Goal: Task Accomplishment & Management: Use online tool/utility

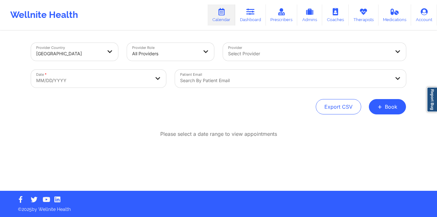
click at [200, 82] on div at bounding box center [285, 81] width 210 height 8
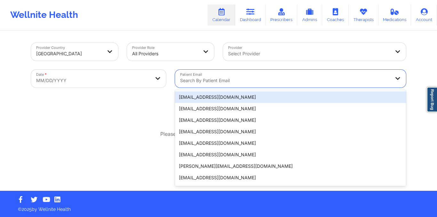
paste input "[PERSON_NAME][EMAIL_ADDRESS][PERSON_NAME][DOMAIN_NAME]"
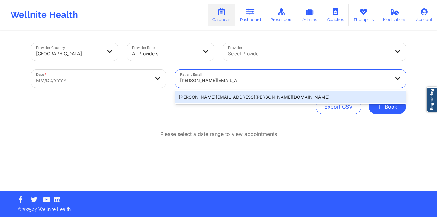
type input "[PERSON_NAME][EMAIL_ADDRESS][PERSON_NAME][DOMAIN_NAME]"
click at [116, 82] on body "Wellnite Health Calendar Dashboard Prescribers Admins Coaches Therapists Medica…" at bounding box center [218, 108] width 437 height 217
select select "2025-8"
select select "2025-9"
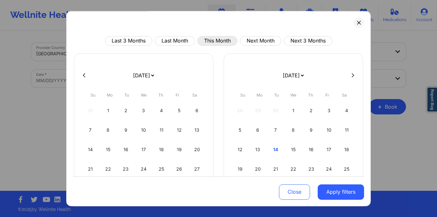
click at [211, 36] on button "This Month" at bounding box center [217, 41] width 40 height 10
select select "2025-9"
select select "2025-10"
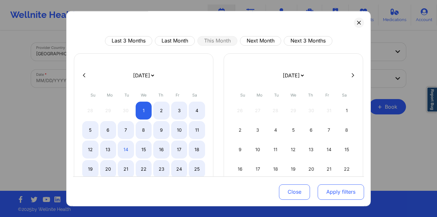
click at [332, 191] on button "Apply filters" at bounding box center [340, 191] width 46 height 15
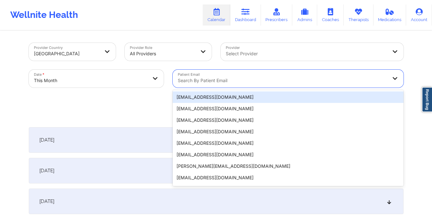
click at [185, 82] on div at bounding box center [283, 81] width 210 height 8
paste input "[EMAIL_ADDRESS][DOMAIN_NAME]"
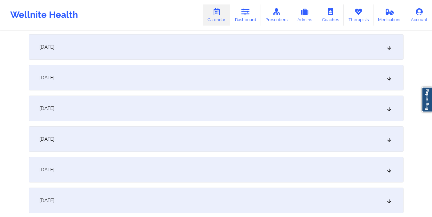
scroll to position [492, 0]
type input "[EMAIL_ADDRESS][DOMAIN_NAME]"
click at [216, 111] on div "[DATE]" at bounding box center [216, 108] width 375 height 26
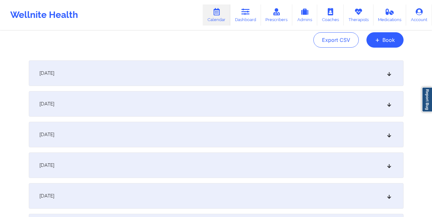
scroll to position [0, 0]
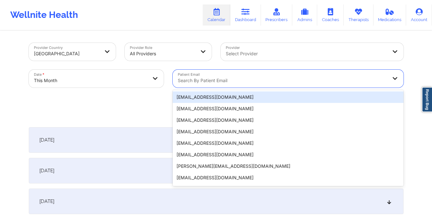
click at [190, 80] on div at bounding box center [283, 81] width 210 height 8
paste input "[EMAIL_ADDRESS][DOMAIN_NAME]"
type input "[EMAIL_ADDRESS][DOMAIN_NAME]"
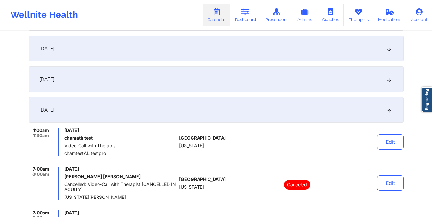
scroll to position [490, 0]
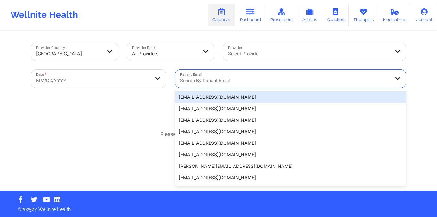
click at [209, 86] on div "Search by patient email" at bounding box center [282, 79] width 215 height 18
paste input "[EMAIL_ADDRESS][DOMAIN_NAME]"
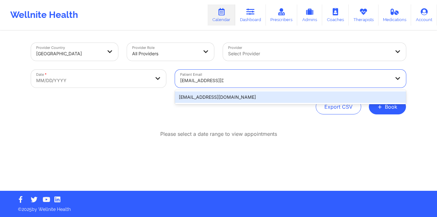
type input "[EMAIL_ADDRESS][DOMAIN_NAME]"
click at [125, 75] on body "Wellnite Health Calendar Dashboard Prescribers Admins Coaches Therapists Medica…" at bounding box center [218, 108] width 437 height 217
select select "2025-8"
select select "2025-9"
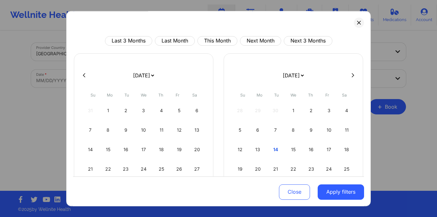
click at [206, 35] on div "Last 3 Months Last Month This Month Next Month Next 3 Months January 2019 Febru…" at bounding box center [218, 108] width 304 height 195
click at [208, 42] on button "This Month" at bounding box center [217, 41] width 40 height 10
select select "2025-9"
select select "2025-10"
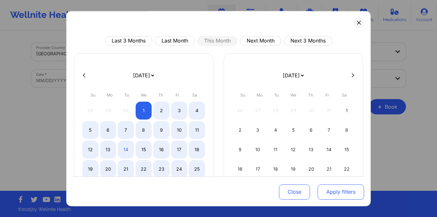
click at [330, 190] on button "Apply filters" at bounding box center [340, 191] width 46 height 15
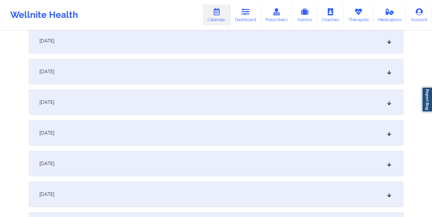
scroll to position [437, 0]
click at [239, 160] on div "[DATE]" at bounding box center [216, 164] width 375 height 26
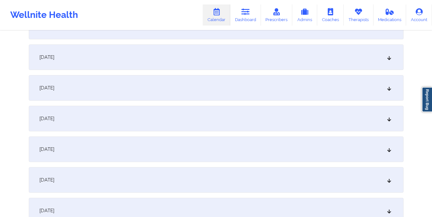
scroll to position [0, 0]
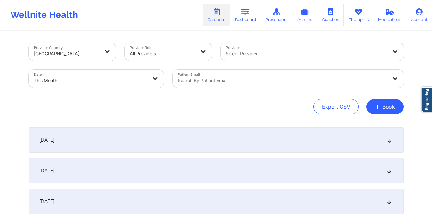
click at [215, 13] on icon at bounding box center [216, 11] width 8 height 7
click at [219, 23] on link "Calendar" at bounding box center [216, 14] width 27 height 21
click at [232, 105] on div "Export CSV + Book" at bounding box center [216, 106] width 375 height 15
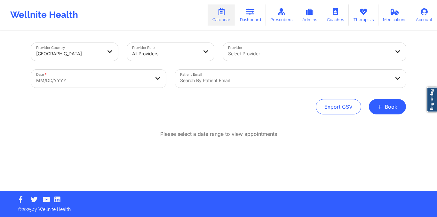
click at [207, 83] on div at bounding box center [285, 81] width 210 height 8
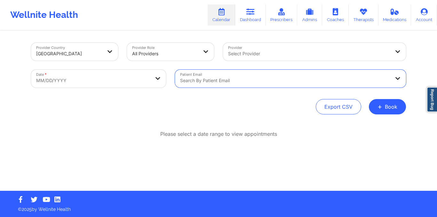
paste input "shaylajaymie@gmail.com"
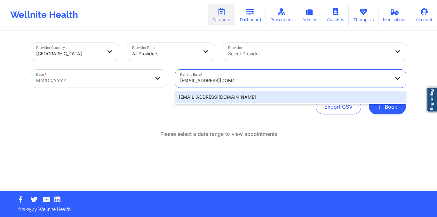
type input "shaylajaymie@gmail.com"
click at [127, 75] on body "Wellnite Health Calendar Dashboard Prescribers Admins Coaches Therapists Medica…" at bounding box center [218, 108] width 437 height 217
select select "2025-8"
select select "2025-9"
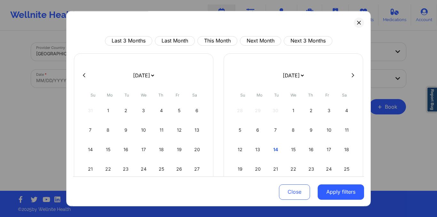
click at [211, 46] on div "Last 3 Months Last Month This Month Next Month Next 3 Months January 2019 Febru…" at bounding box center [218, 142] width 291 height 212
click at [221, 41] on button "This Month" at bounding box center [217, 41] width 40 height 10
select select "2025-9"
select select "2025-10"
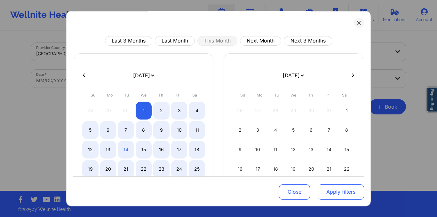
click at [340, 191] on button "Apply filters" at bounding box center [340, 191] width 46 height 15
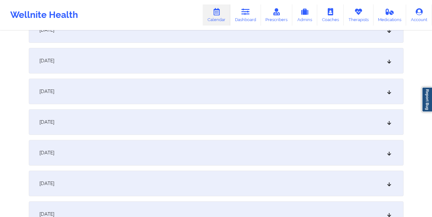
scroll to position [478, 0]
click at [231, 62] on div "[DATE]" at bounding box center [216, 61] width 375 height 26
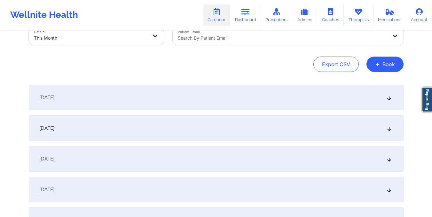
scroll to position [0, 0]
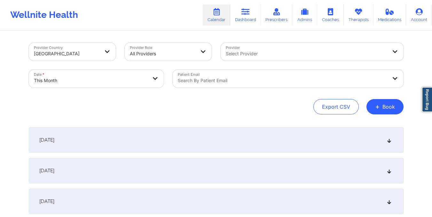
click at [204, 80] on div at bounding box center [283, 81] width 210 height 8
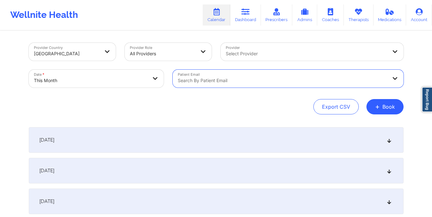
paste input "shaylajaymie@gmail.com"
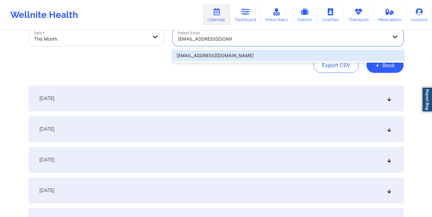
scroll to position [42, 0]
type input "shaylajaymie@gmail.com"
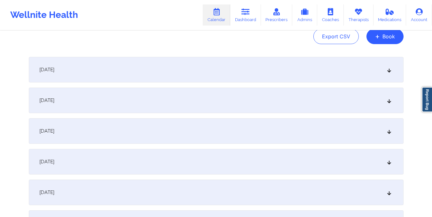
scroll to position [0, 0]
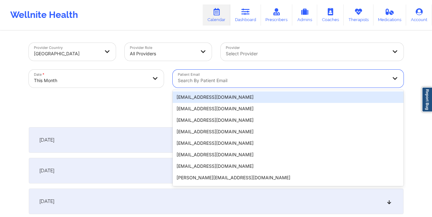
click at [292, 76] on div "Search by patient email" at bounding box center [280, 79] width 215 height 18
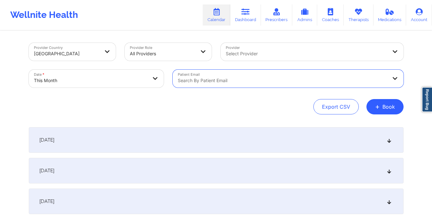
paste input "shaylajaymie@gmail.com"
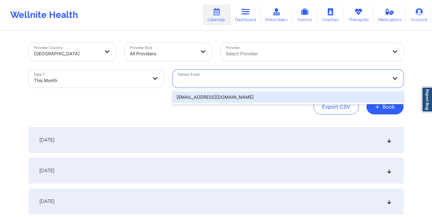
type input "shaylajaymie@gmail.com"
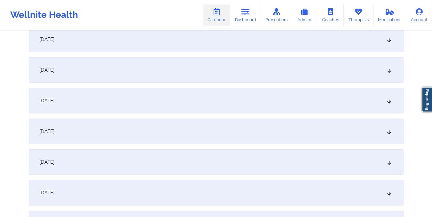
scroll to position [442, 0]
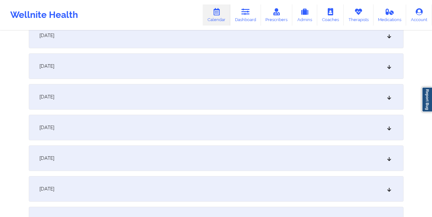
click at [177, 93] on div "[DATE]" at bounding box center [216, 97] width 375 height 26
